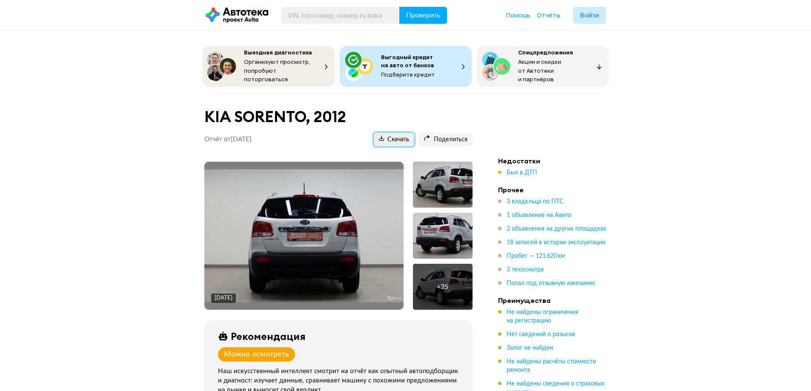
click at [392, 136] on span "Скачать" at bounding box center [394, 140] width 30 height 8
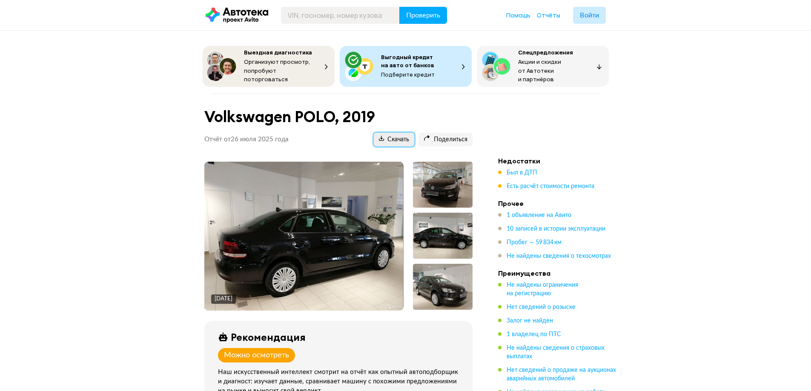
click at [379, 138] on span "Скачать" at bounding box center [394, 140] width 30 height 8
